Goal: Navigation & Orientation: Find specific page/section

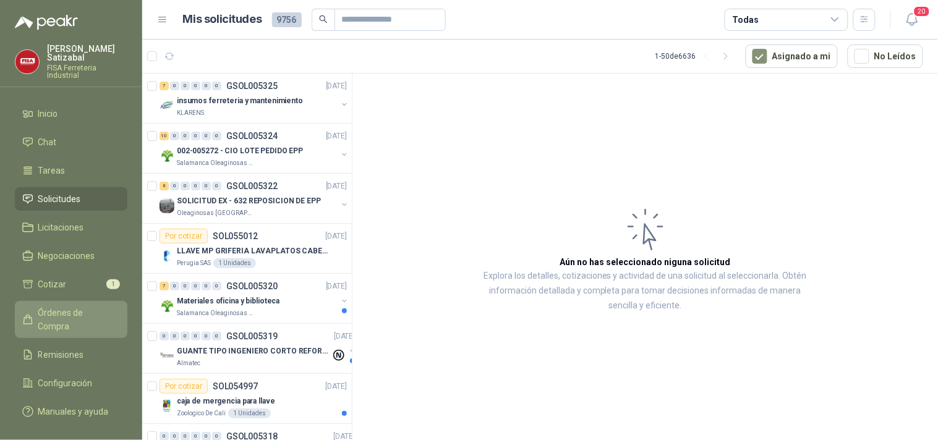
click at [68, 306] on span "Órdenes de Compra" at bounding box center [76, 319] width 77 height 27
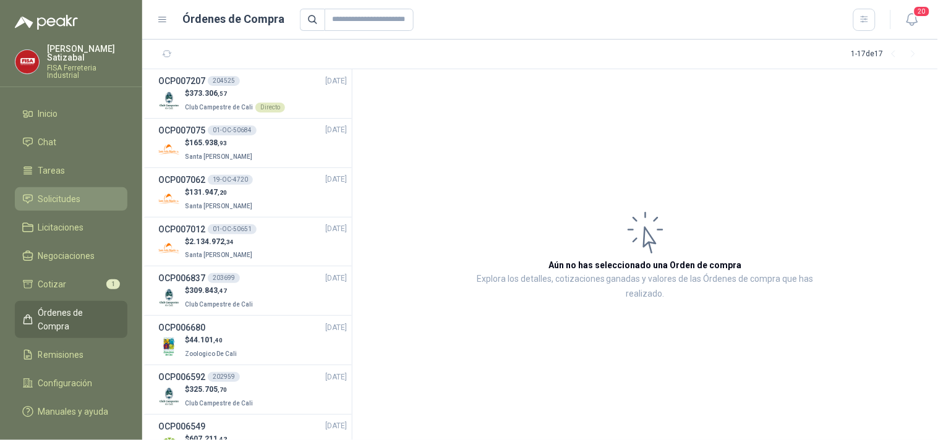
click at [69, 187] on link "Solicitudes" at bounding box center [71, 199] width 113 height 24
